Goal: Task Accomplishment & Management: Use online tool/utility

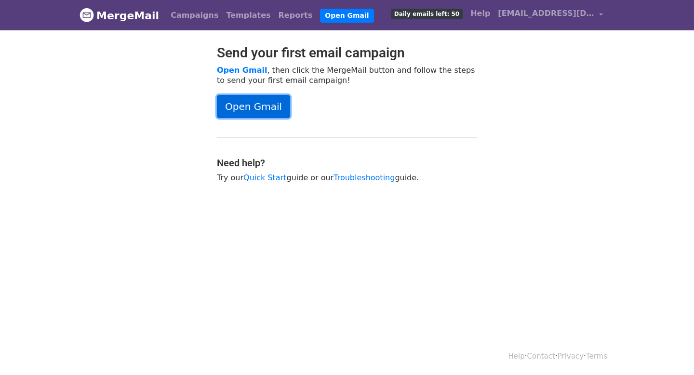
click at [273, 107] on link "Open Gmail" at bounding box center [253, 106] width 73 height 23
click at [233, 14] on link "Templates" at bounding box center [248, 15] width 52 height 19
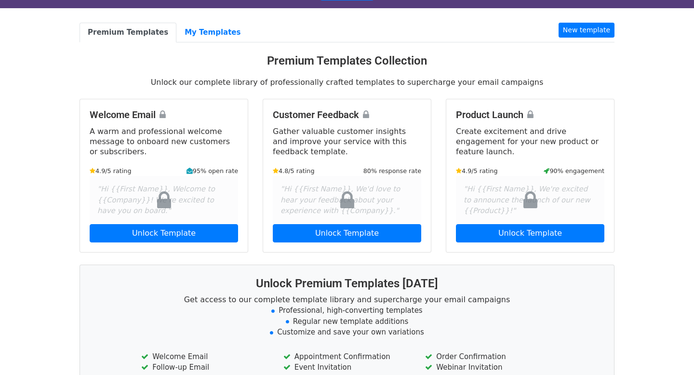
scroll to position [17, 0]
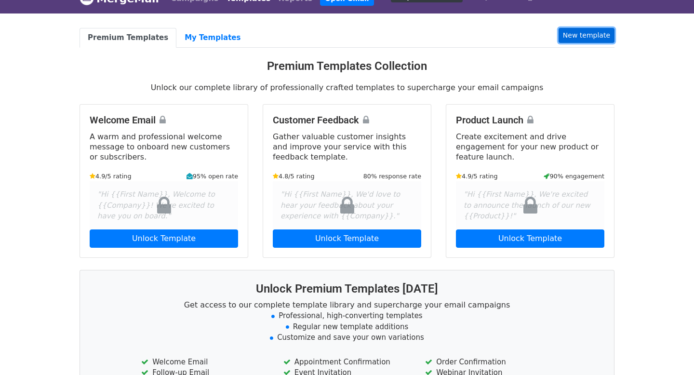
click at [576, 36] on link "New template" at bounding box center [587, 35] width 56 height 15
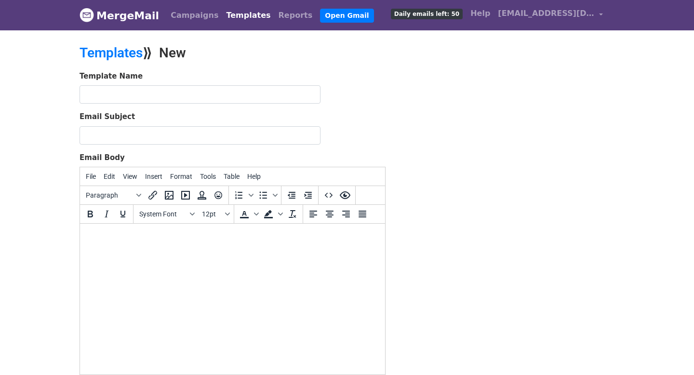
click at [129, 16] on link "MergeMail" at bounding box center [120, 15] width 80 height 20
